Goal: Information Seeking & Learning: Learn about a topic

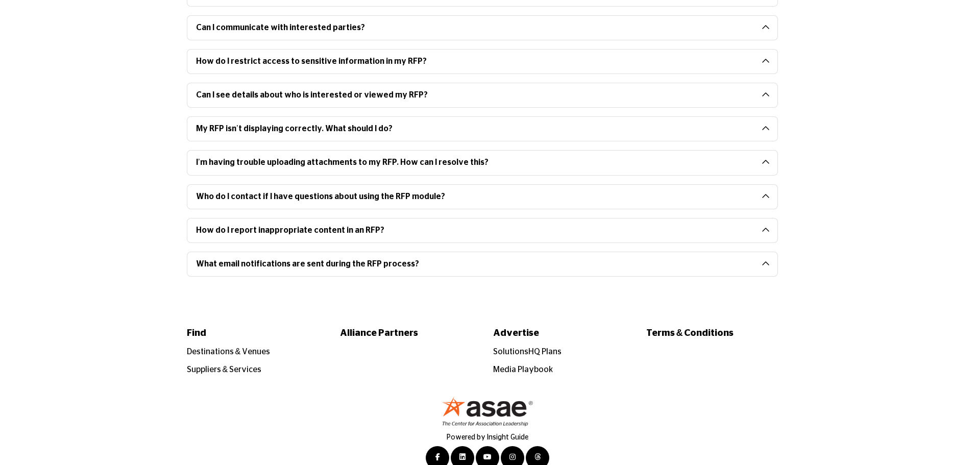
scroll to position [1175, 0]
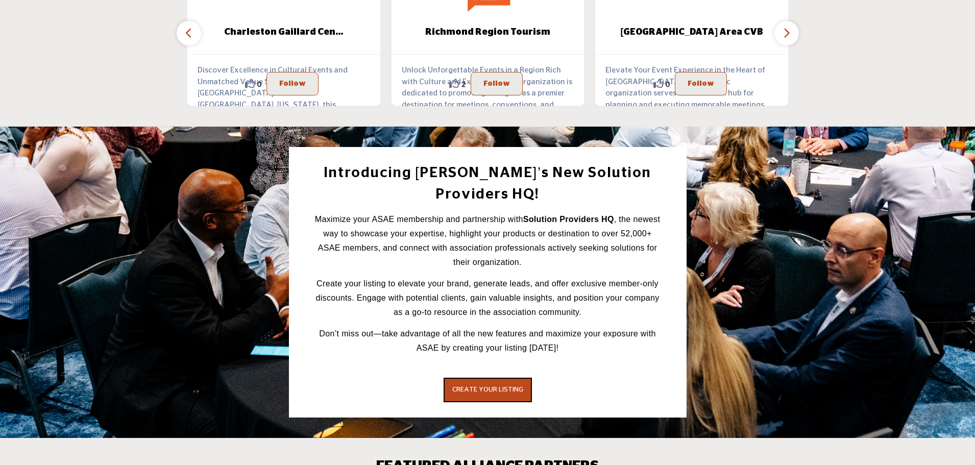
scroll to position [1226, 0]
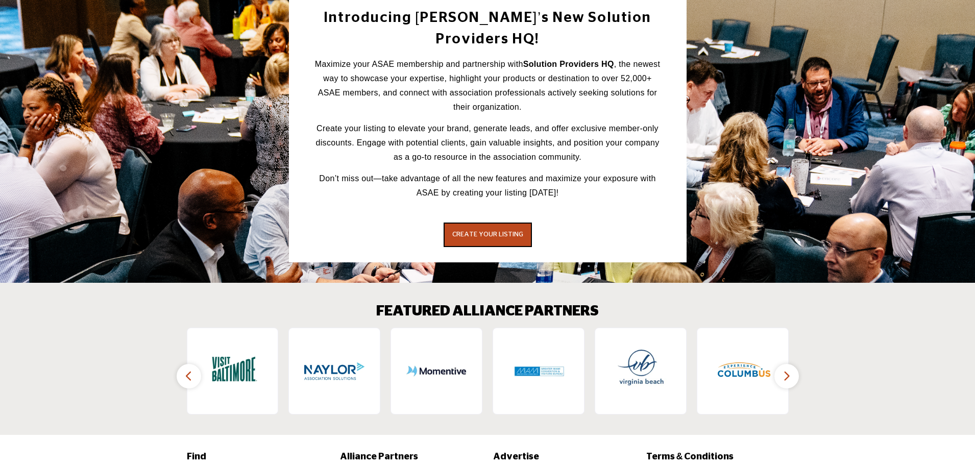
click at [790, 370] on icon "button" at bounding box center [787, 376] width 8 height 13
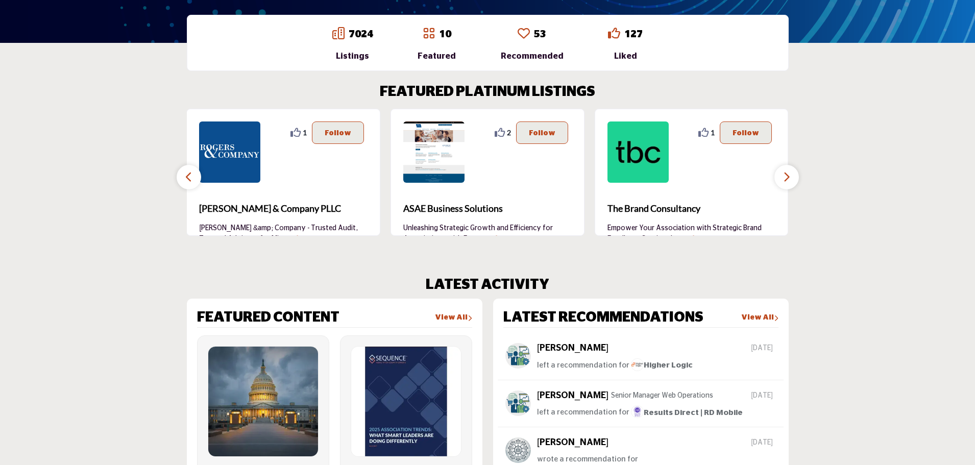
scroll to position [161, 0]
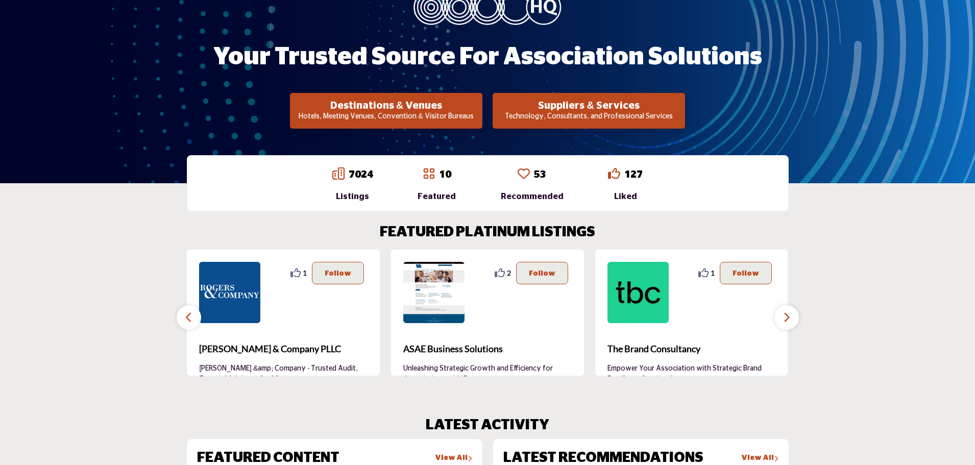
click at [790, 321] on icon "button" at bounding box center [787, 317] width 8 height 13
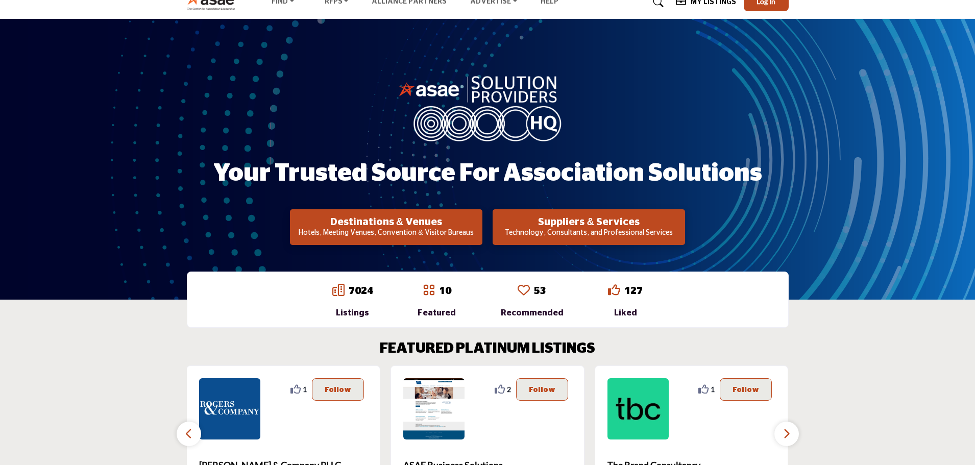
scroll to position [0, 0]
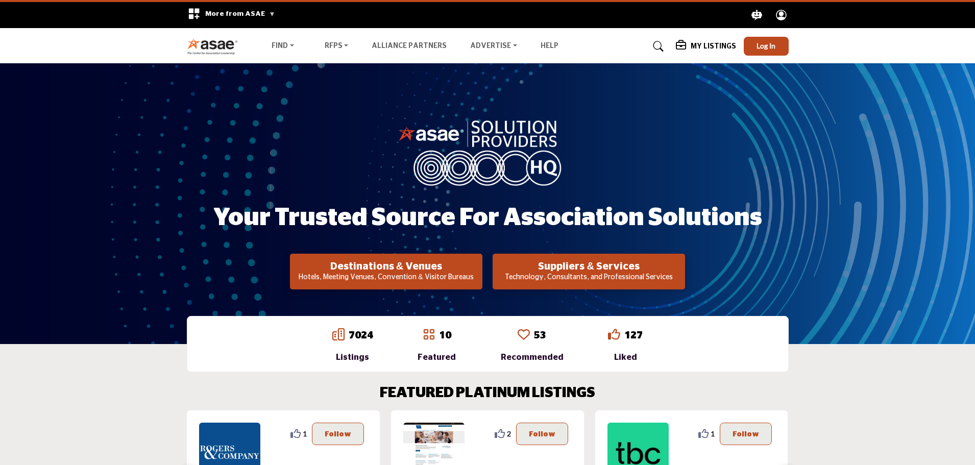
click at [553, 273] on p "Technology, Consultants, and Professional Services" at bounding box center [589, 278] width 186 height 10
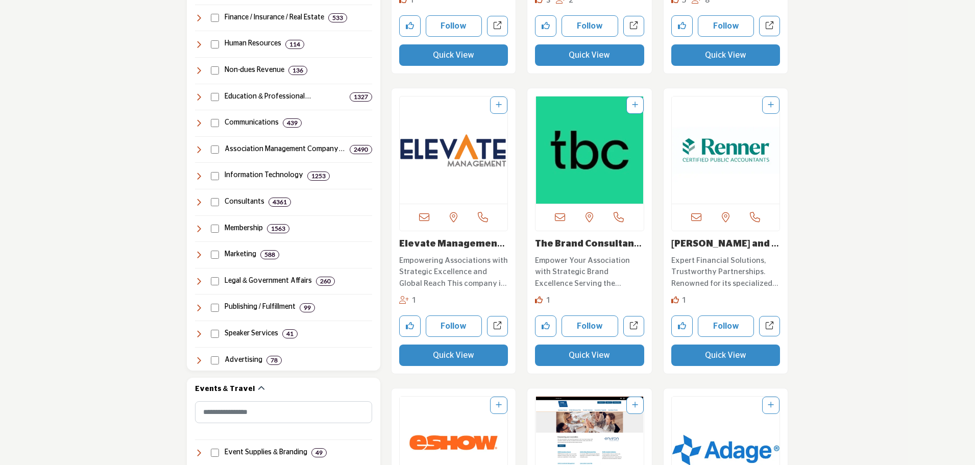
scroll to position [562, 0]
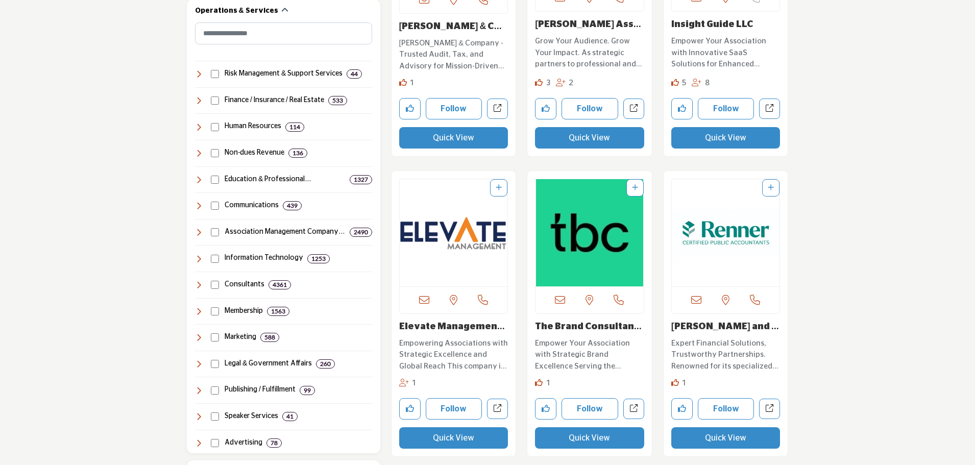
scroll to position [460, 0]
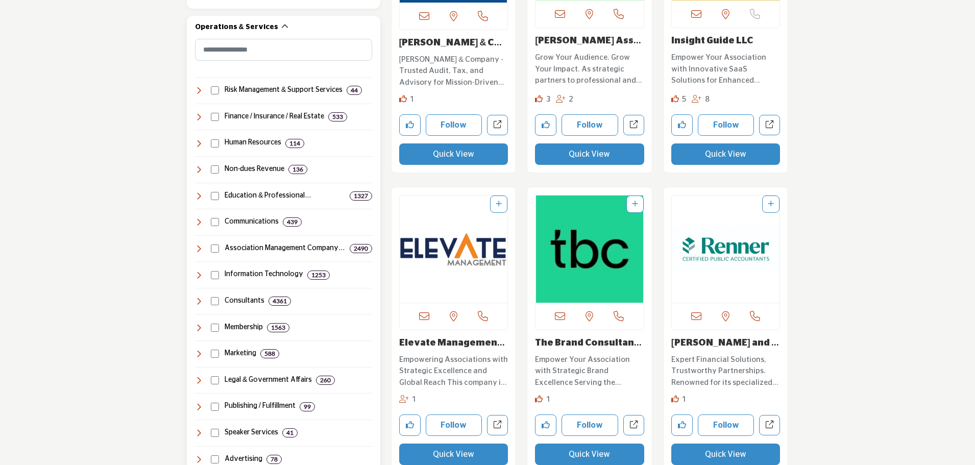
click at [200, 169] on icon at bounding box center [199, 169] width 8 height 8
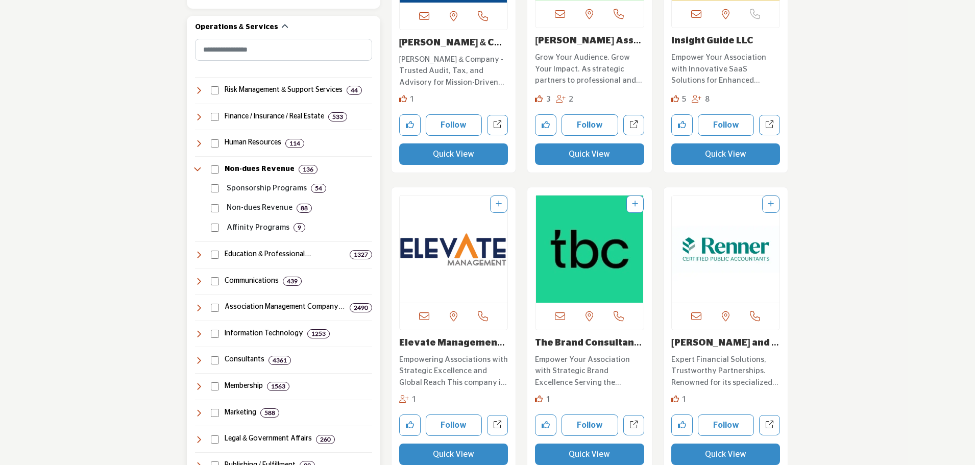
click at [235, 166] on h4 "Non-dues Revenue" at bounding box center [260, 169] width 70 height 10
